Goal: Navigation & Orientation: Go to known website

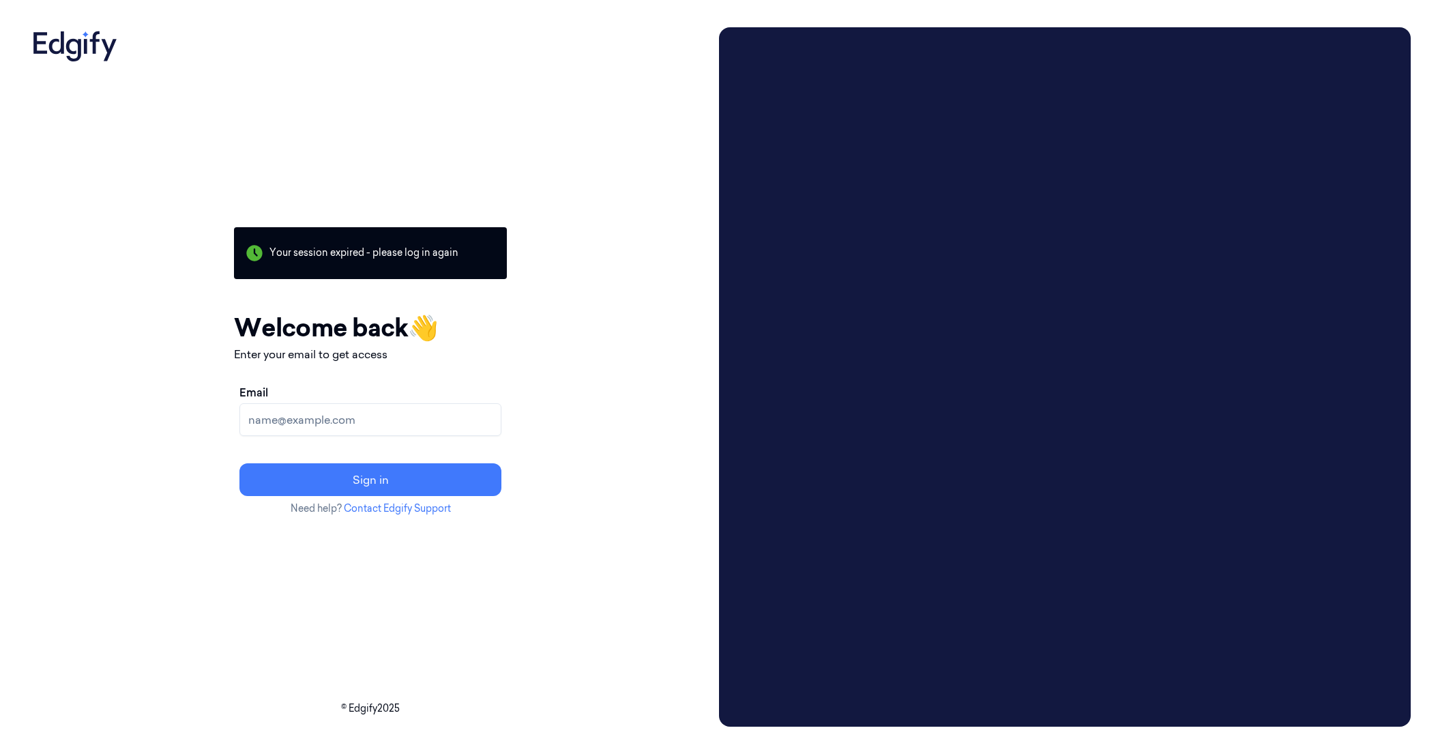
click at [453, 427] on input "Email" at bounding box center [370, 419] width 262 height 33
type input "[EMAIL_ADDRESS][DOMAIN_NAME]"
drag, startPoint x: 448, startPoint y: 415, endPoint x: 262, endPoint y: 420, distance: 186.2
click at [262, 420] on div "Your session expired - please log in again Email sent - check your inbox for th…" at bounding box center [370, 376] width 686 height 699
click at [679, 168] on div "Your session expired - please log in again Email sent - check your inbox for th…" at bounding box center [370, 376] width 686 height 699
